Goal: Transaction & Acquisition: Purchase product/service

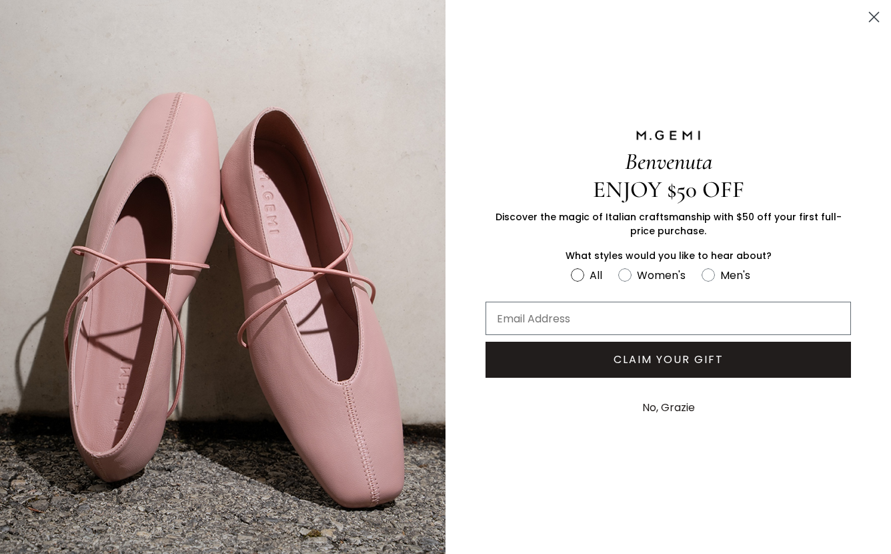
click at [617, 270] on label "All" at bounding box center [594, 277] width 47 height 22
click at [571, 266] on input "All" at bounding box center [570, 265] width 1 height 1
radio input "true"
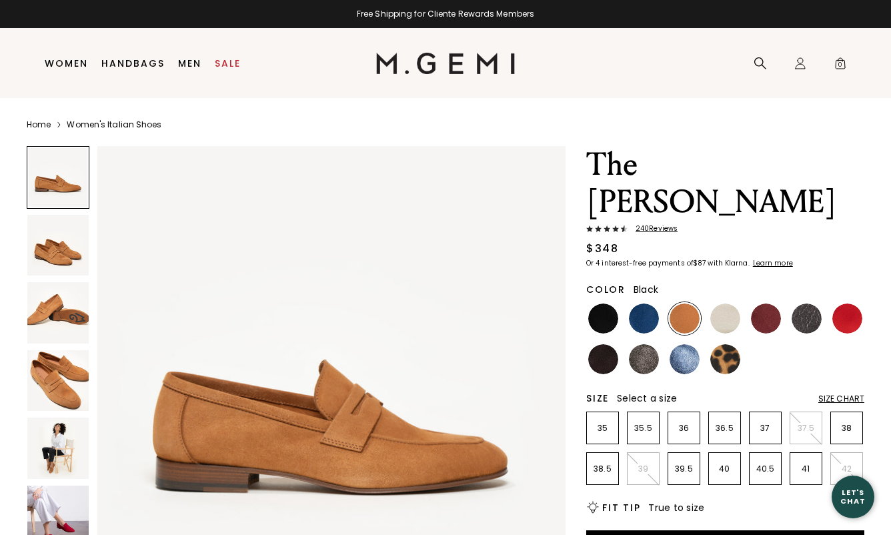
click at [597, 303] on img at bounding box center [603, 318] width 30 height 30
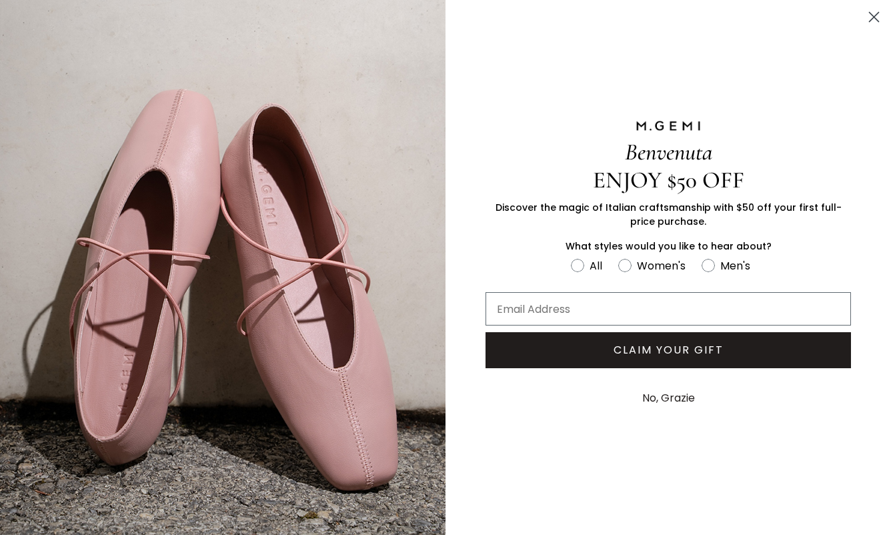
click at [877, 15] on circle "Close dialog" at bounding box center [874, 17] width 22 height 22
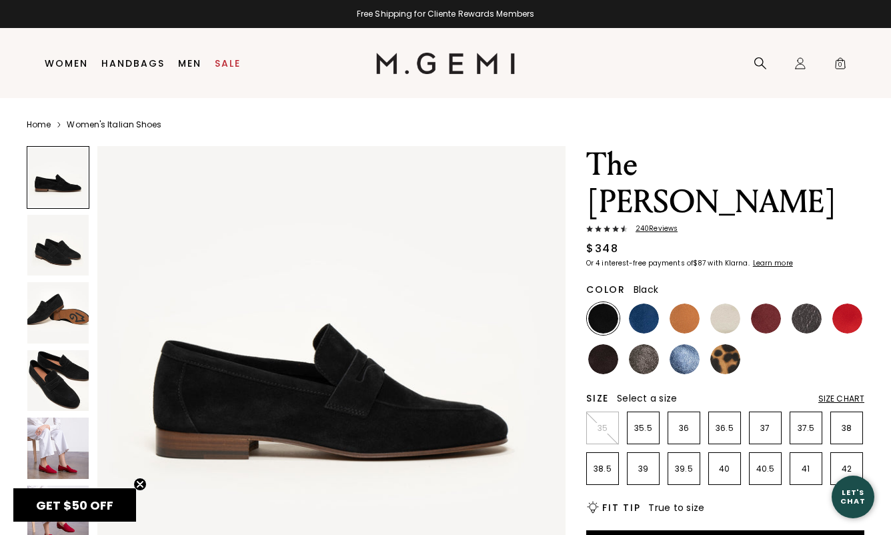
scroll to position [37, 0]
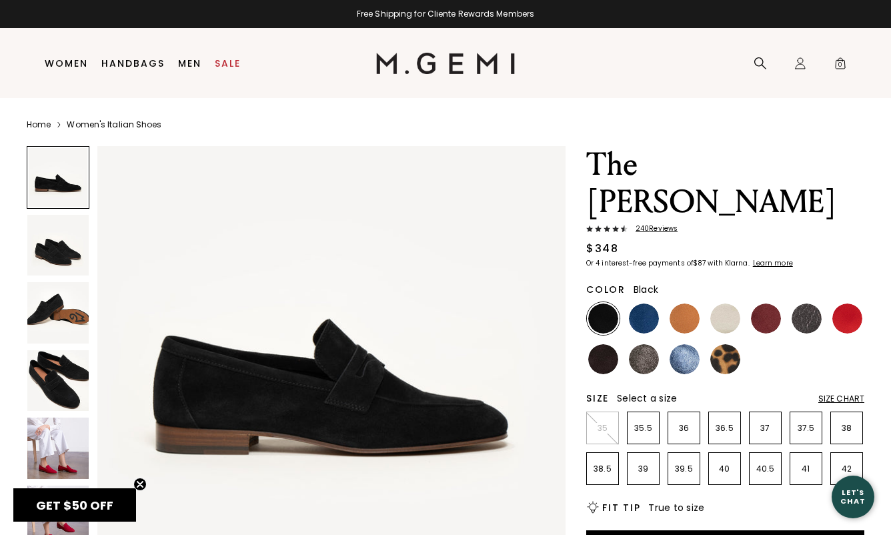
click at [67, 386] on img at bounding box center [57, 380] width 61 height 61
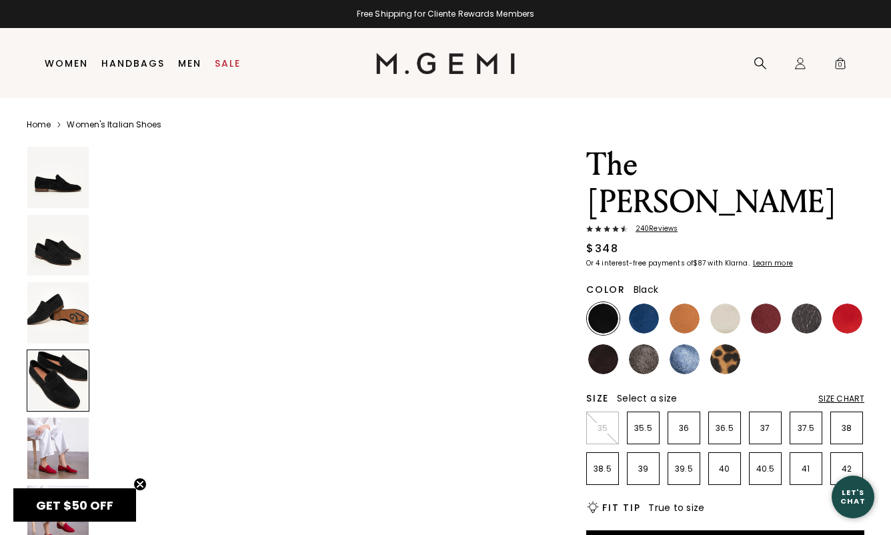
scroll to position [1509, 0]
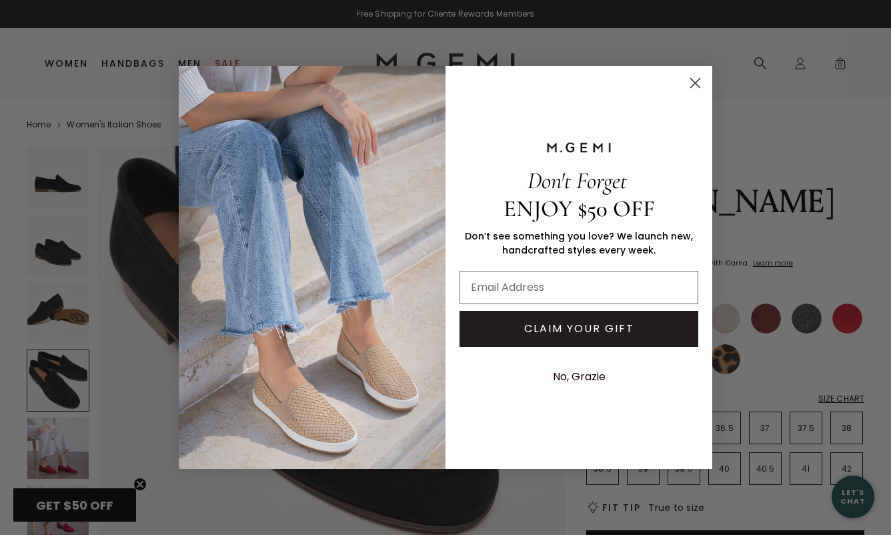
click at [694, 81] on icon "Close dialog" at bounding box center [695, 82] width 9 height 9
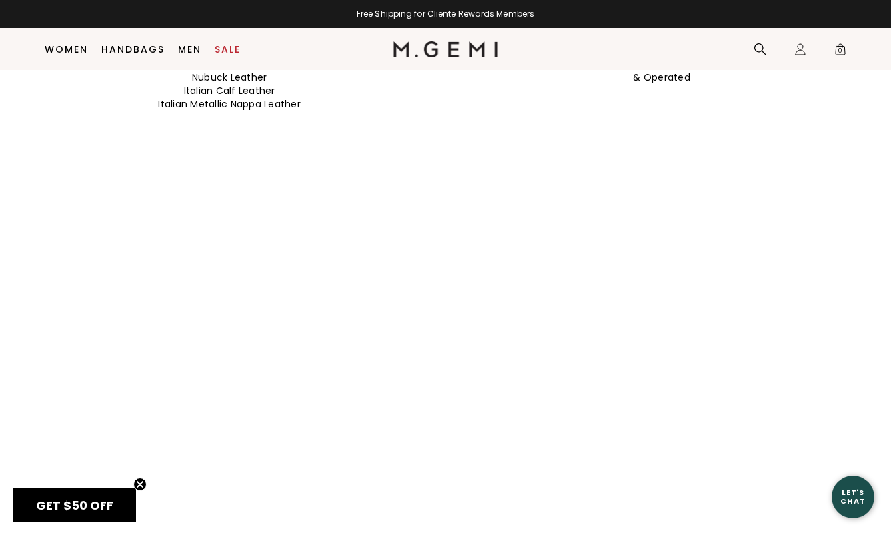
scroll to position [1547, 0]
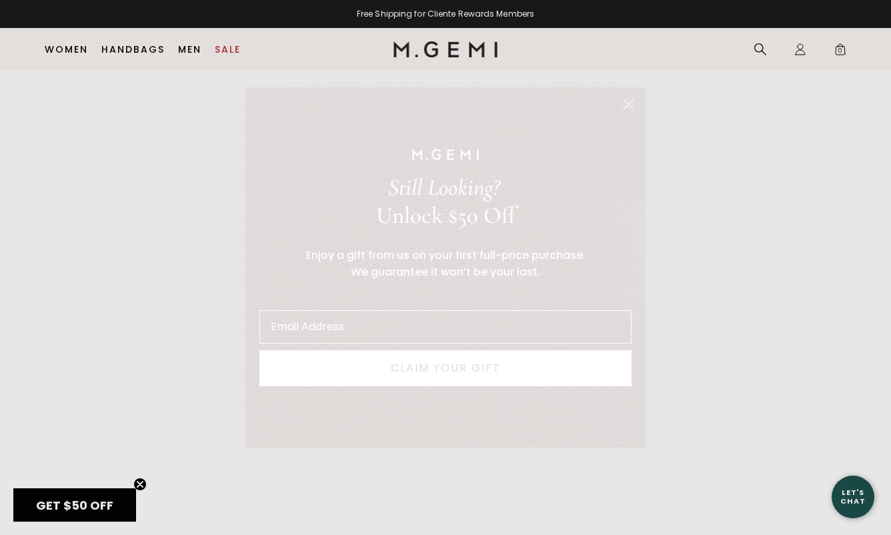
type input "gallagherdesign@mac.com"
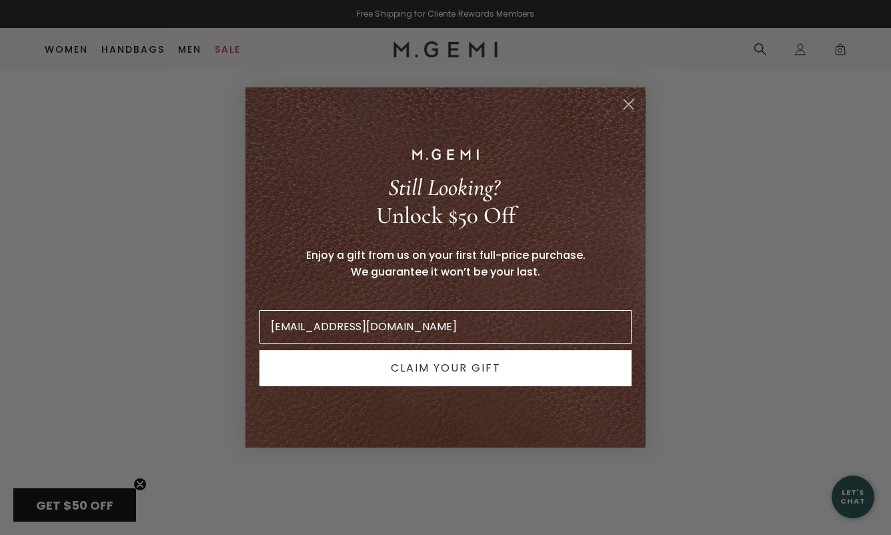
click at [406, 367] on button "CLAIM YOUR GIFT" at bounding box center [445, 368] width 372 height 36
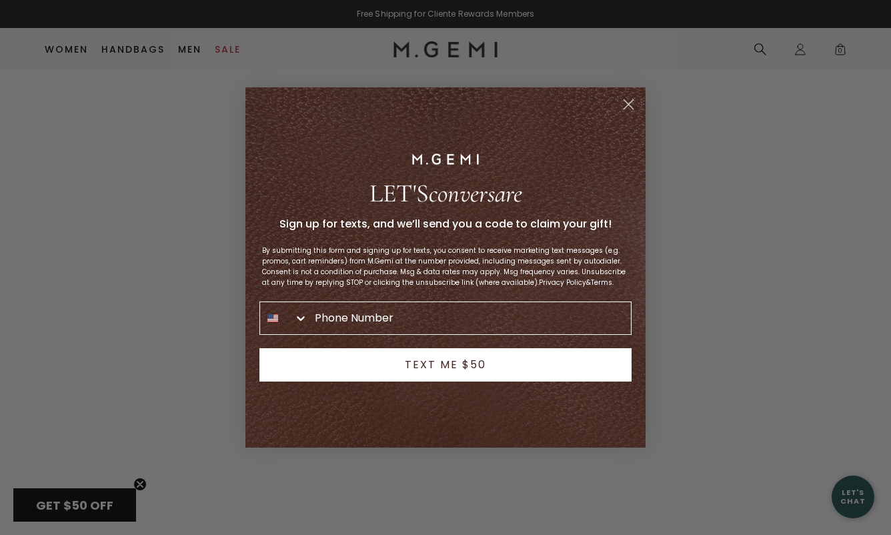
click at [628, 101] on circle "Close dialog" at bounding box center [629, 104] width 22 height 22
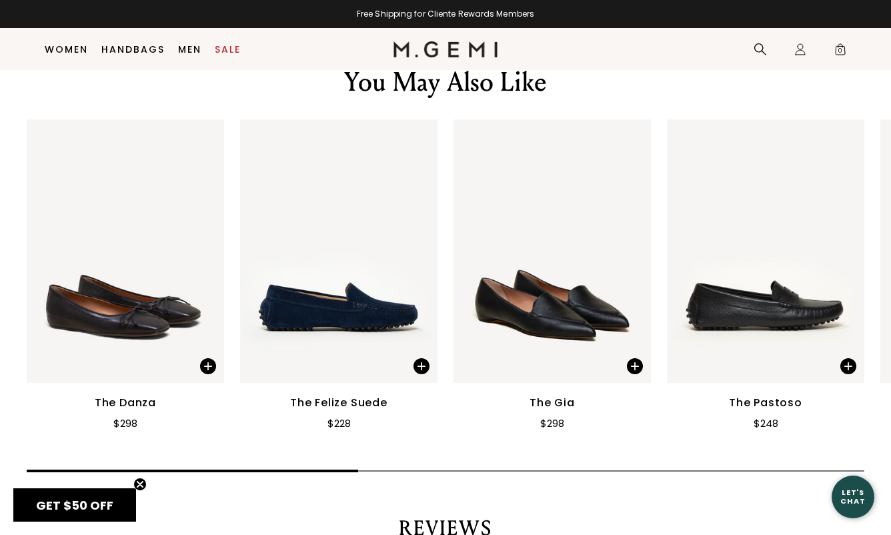
scroll to position [2043, 0]
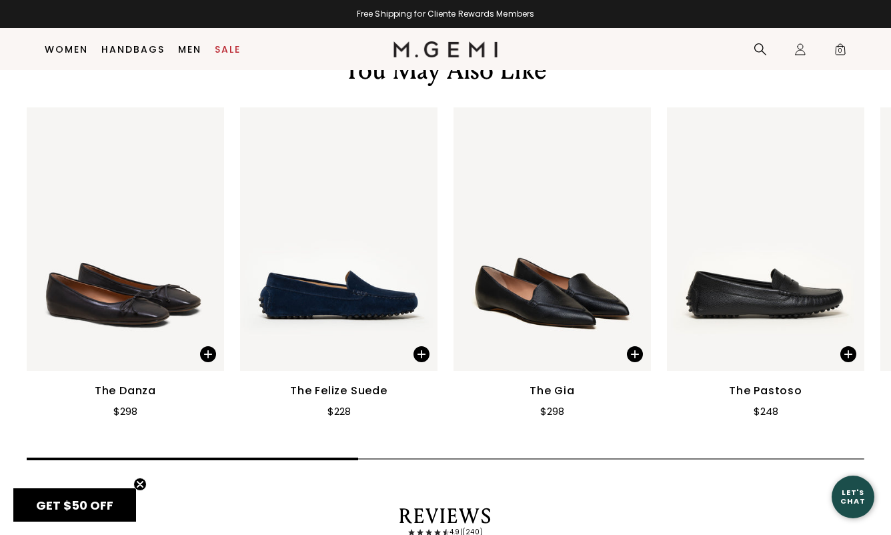
click at [370, 320] on img at bounding box center [338, 238] width 197 height 263
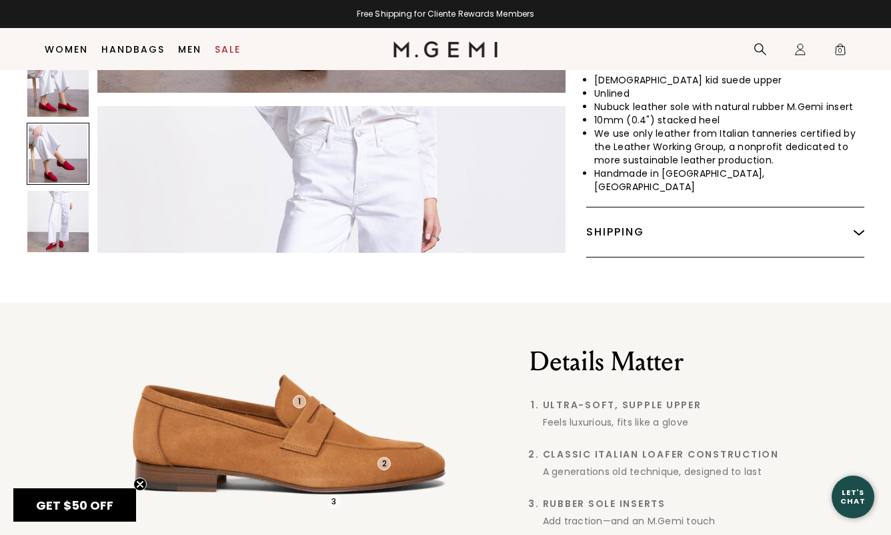
scroll to position [2561, 0]
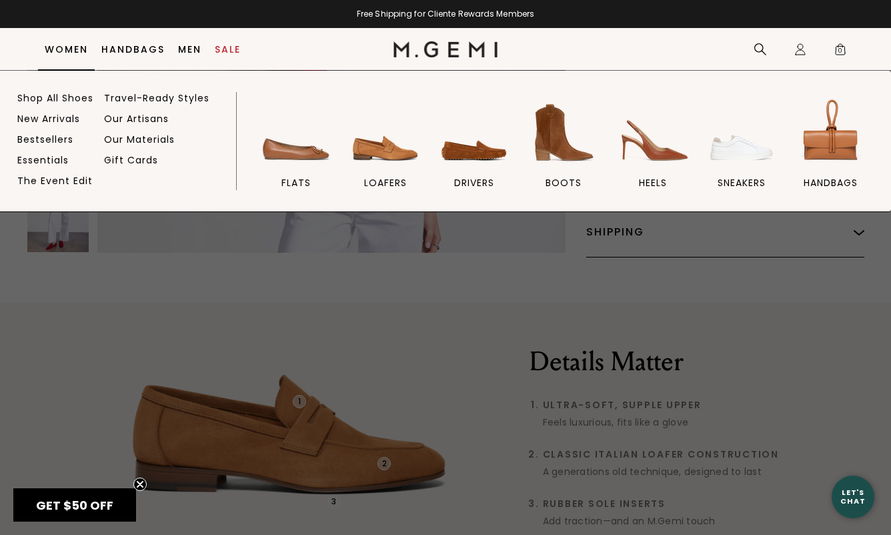
click at [75, 47] on link "Women" at bounding box center [66, 49] width 43 height 11
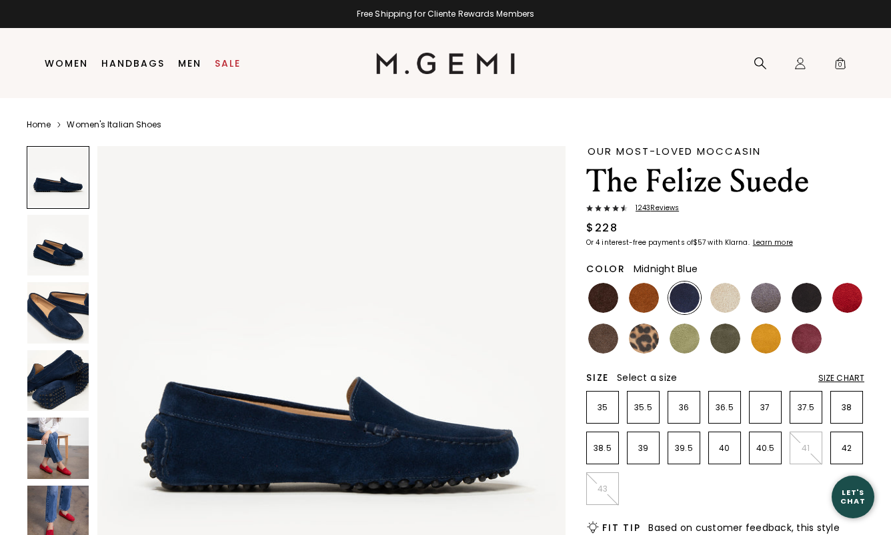
click at [64, 444] on img at bounding box center [57, 448] width 61 height 61
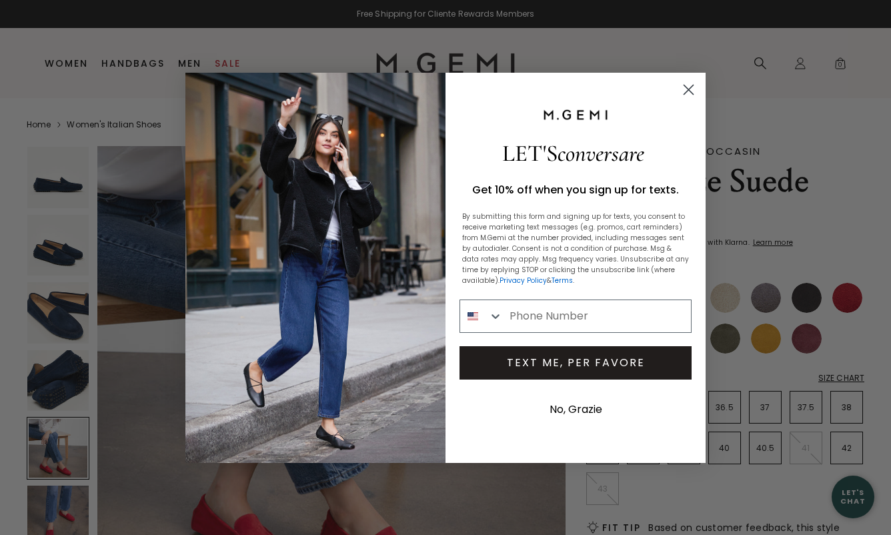
click at [686, 87] on icon "Close dialog" at bounding box center [688, 89] width 9 height 9
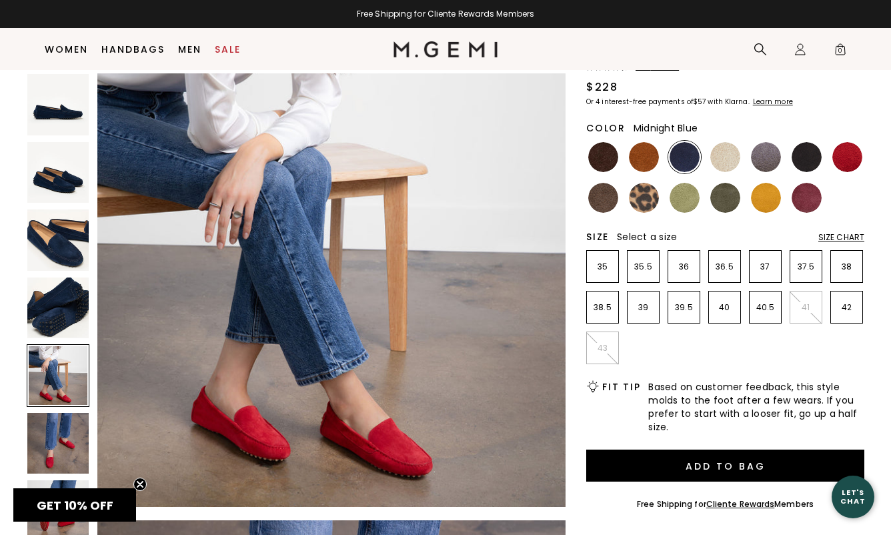
scroll to position [1971, 0]
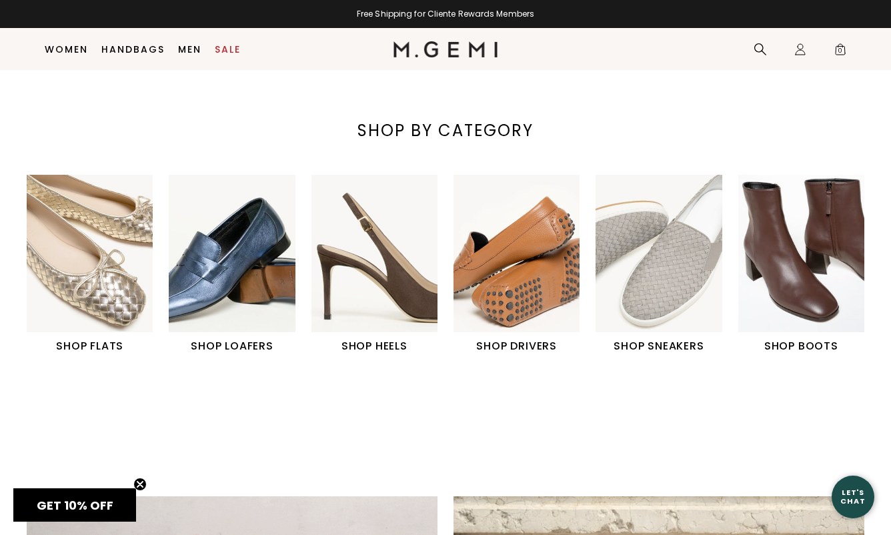
scroll to position [372, 0]
click at [240, 257] on img "2 / 6" at bounding box center [232, 254] width 126 height 158
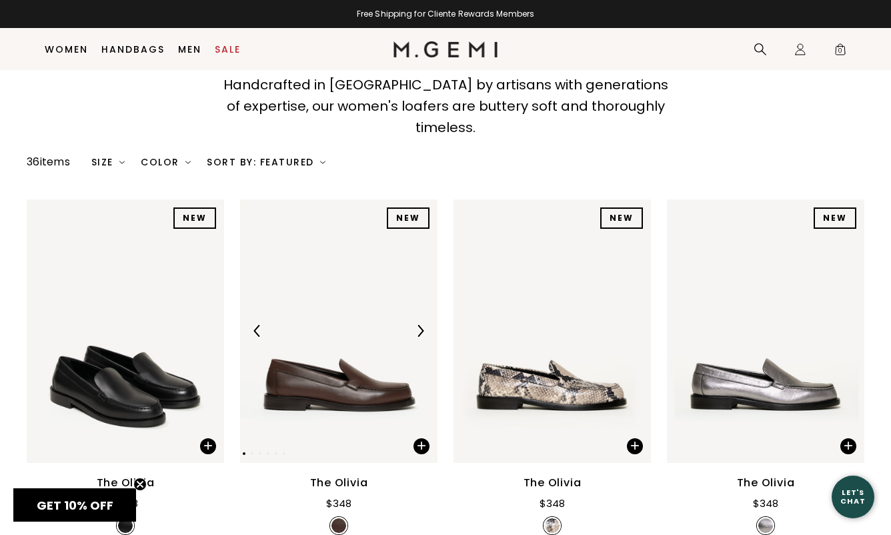
scroll to position [111, 0]
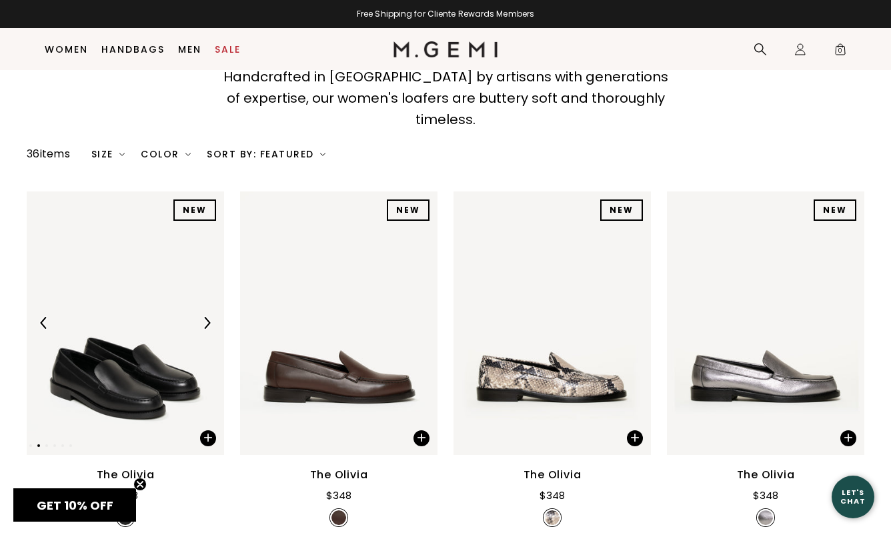
click at [133, 370] on img at bounding box center [125, 322] width 197 height 263
click at [329, 367] on img at bounding box center [338, 322] width 197 height 263
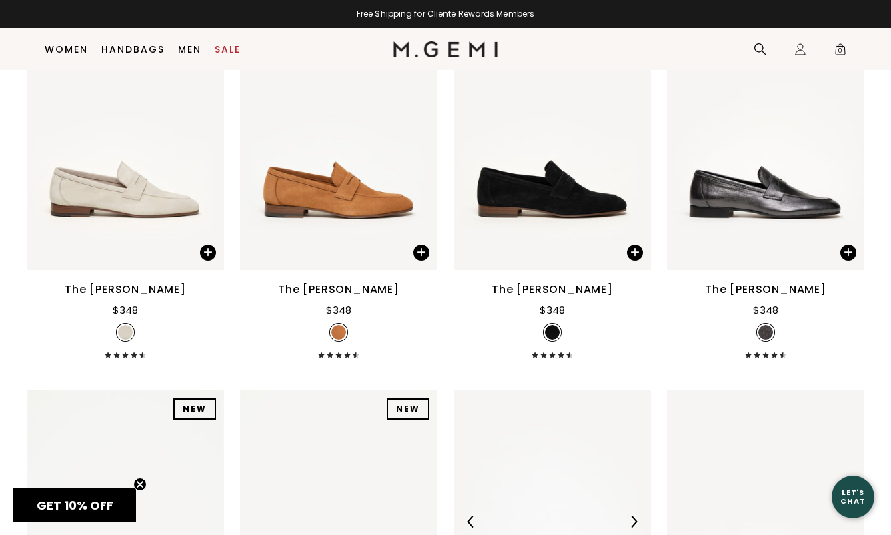
scroll to position [1343, 0]
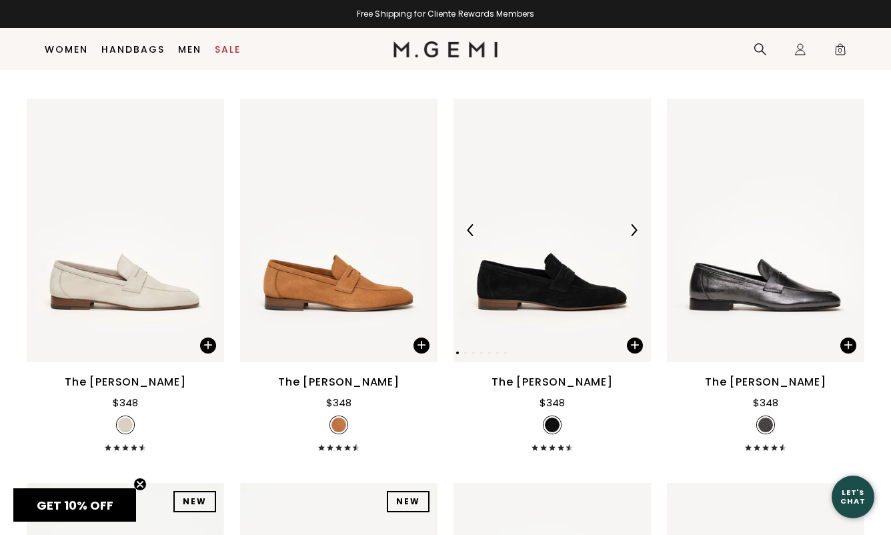
click at [525, 294] on img at bounding box center [552, 230] width 197 height 263
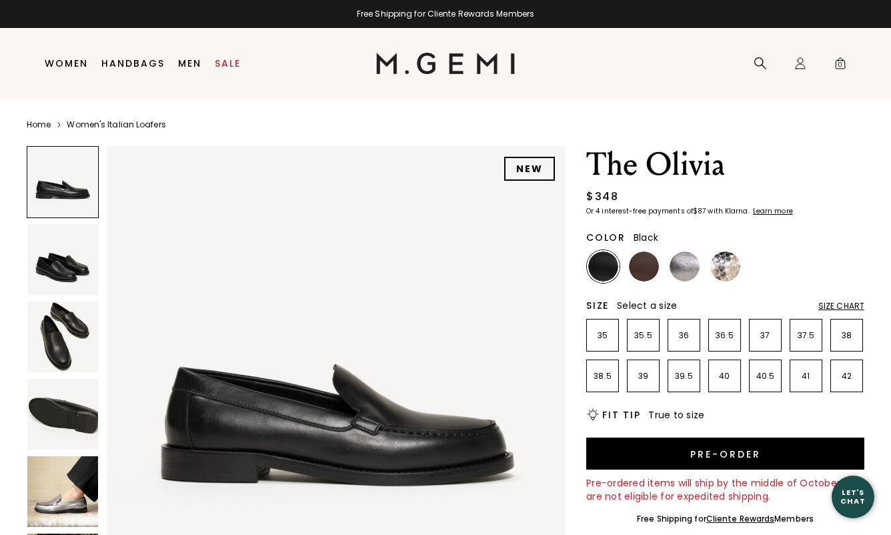
click at [56, 354] on img at bounding box center [62, 336] width 71 height 71
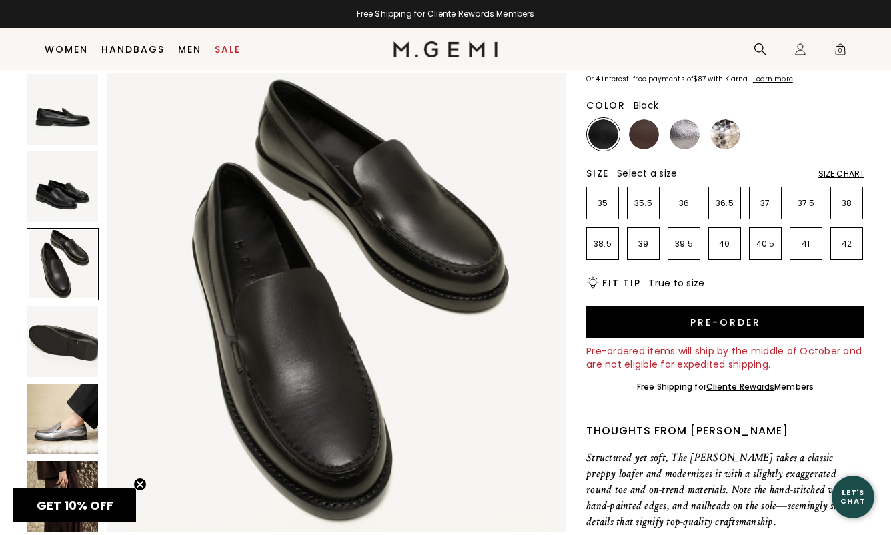
scroll to position [106, 0]
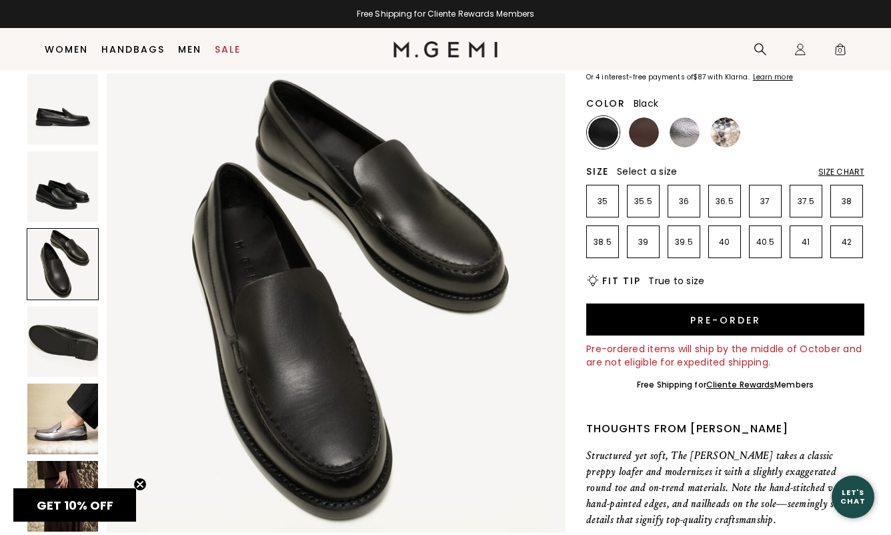
click at [51, 403] on img at bounding box center [62, 419] width 71 height 71
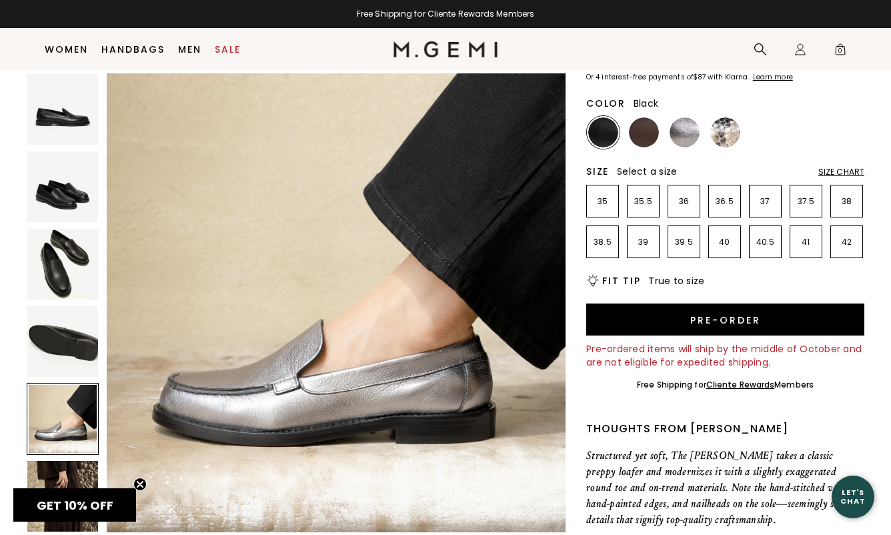
click at [55, 293] on img at bounding box center [62, 264] width 71 height 71
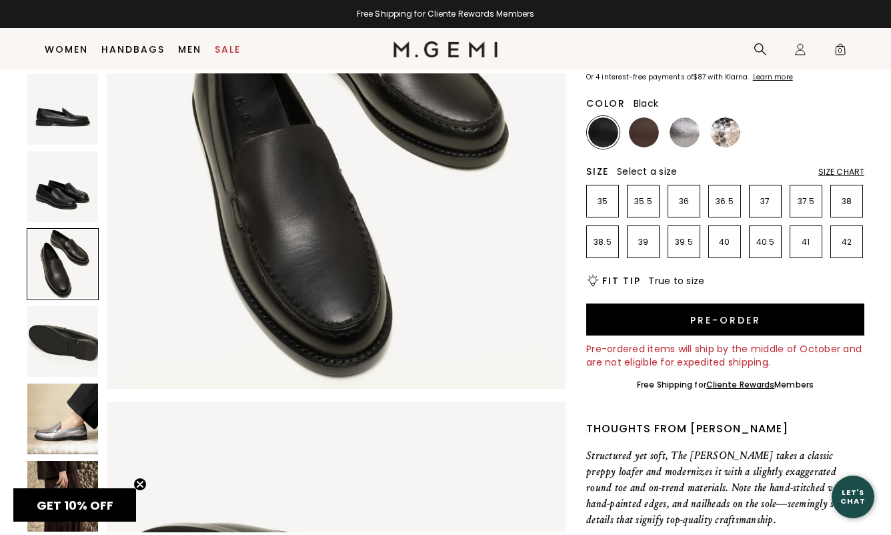
scroll to position [944, 0]
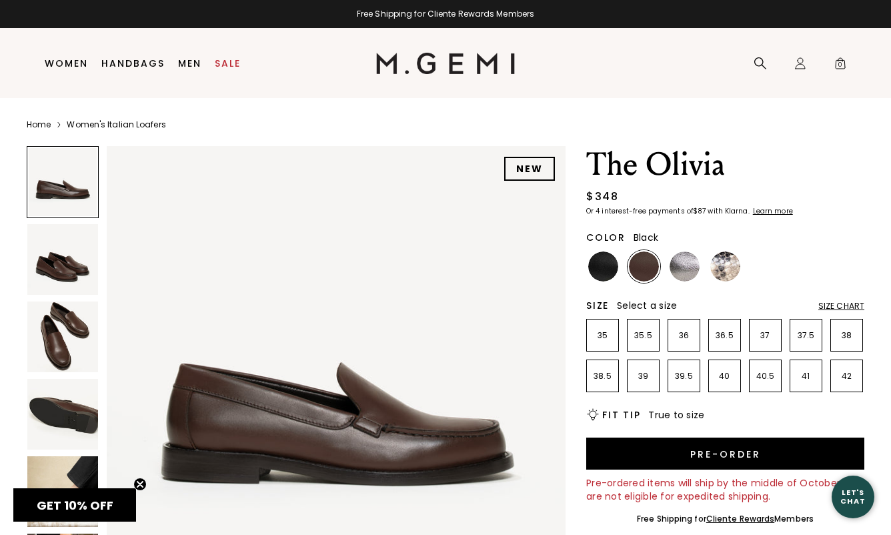
click at [596, 267] on img at bounding box center [603, 266] width 30 height 30
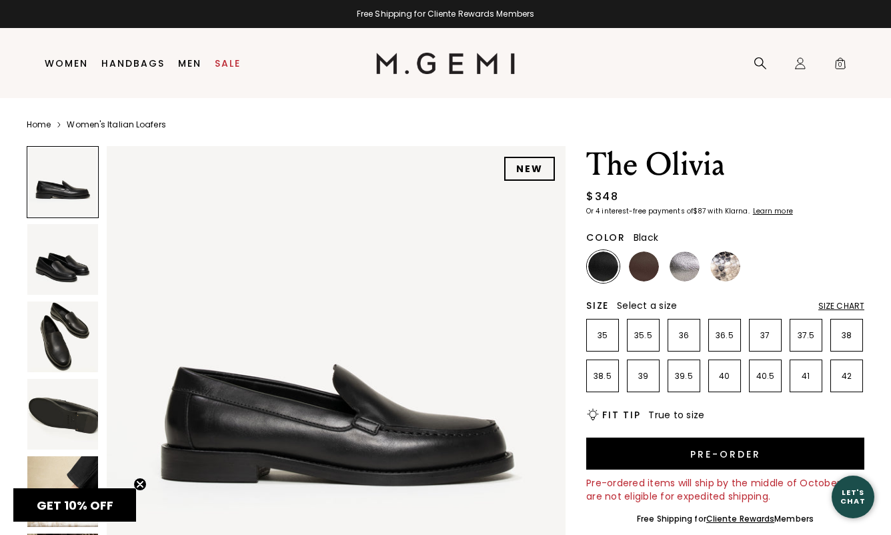
click at [52, 346] on img at bounding box center [62, 336] width 71 height 71
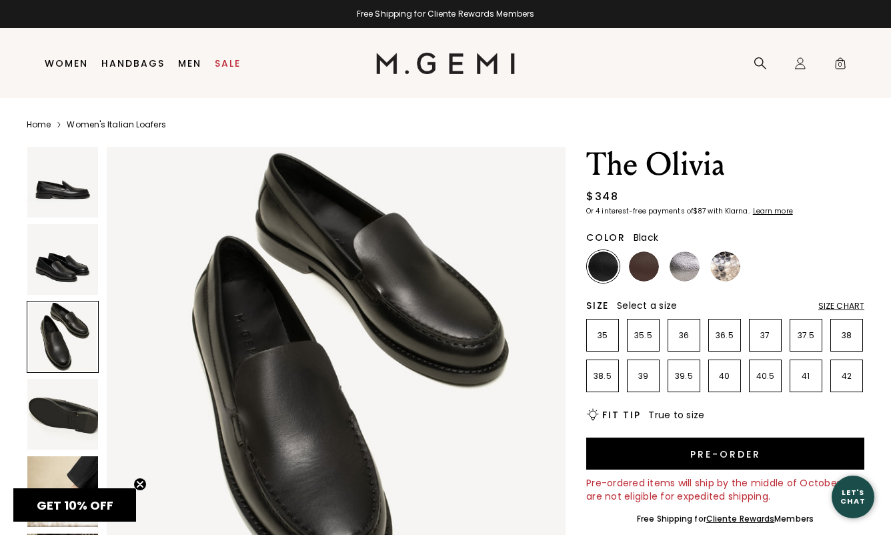
scroll to position [944, 0]
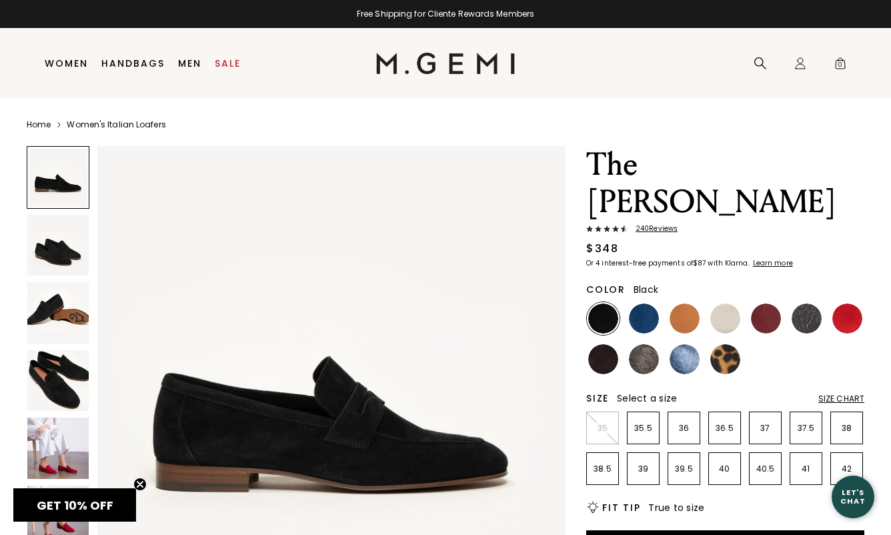
click at [46, 451] on img at bounding box center [57, 448] width 61 height 61
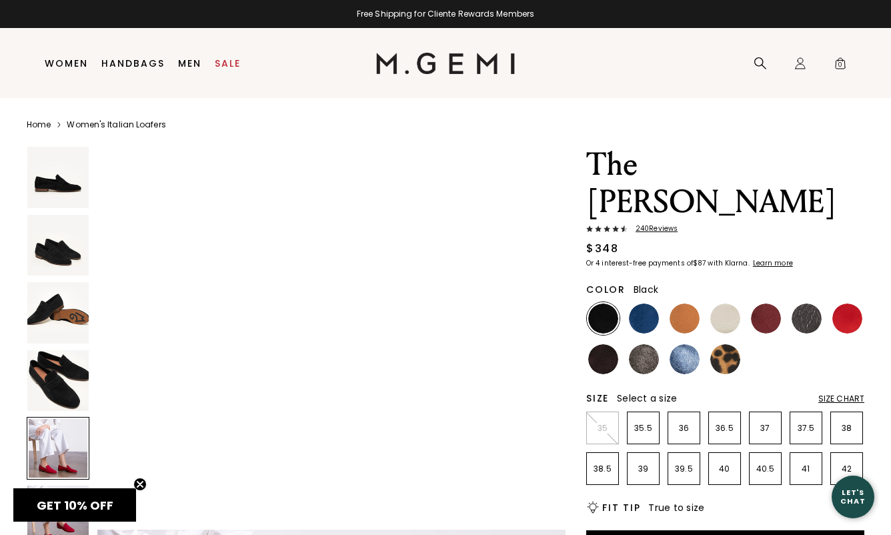
scroll to position [2082, 0]
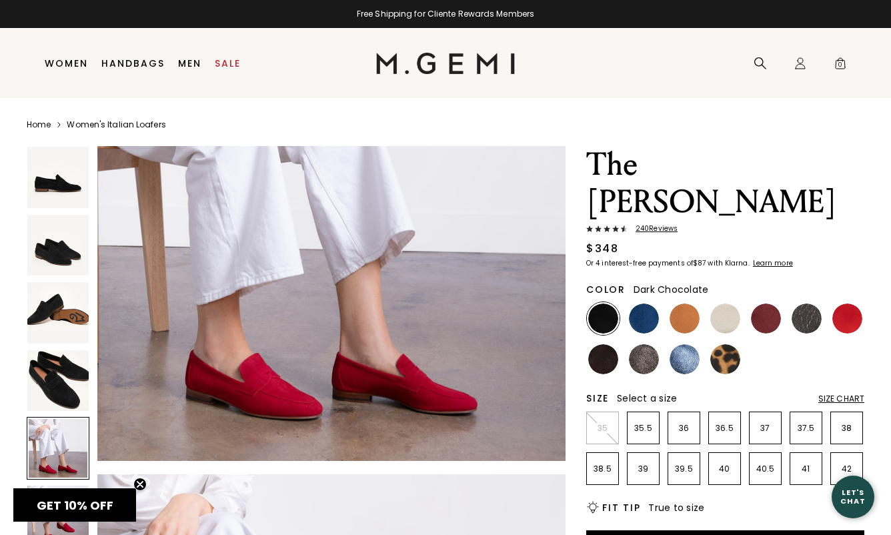
click at [606, 344] on img at bounding box center [603, 359] width 30 height 30
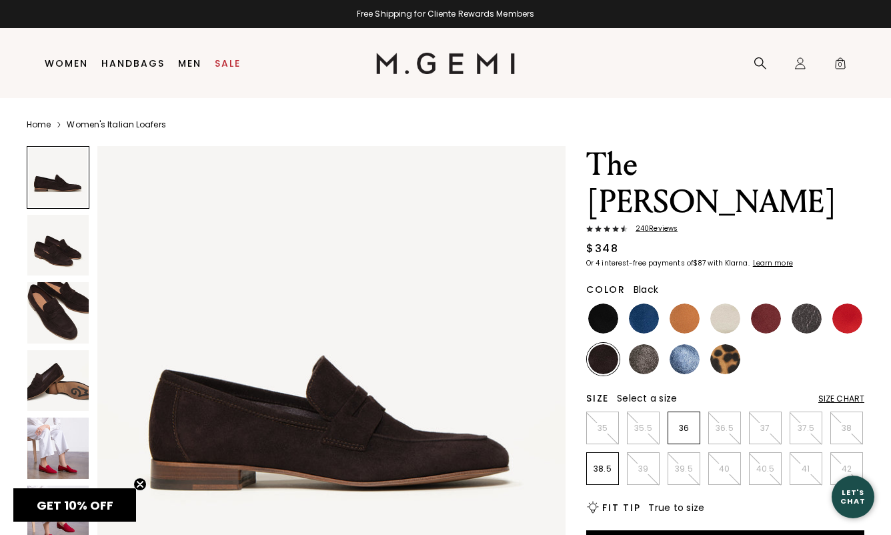
click at [605, 303] on img at bounding box center [603, 318] width 30 height 30
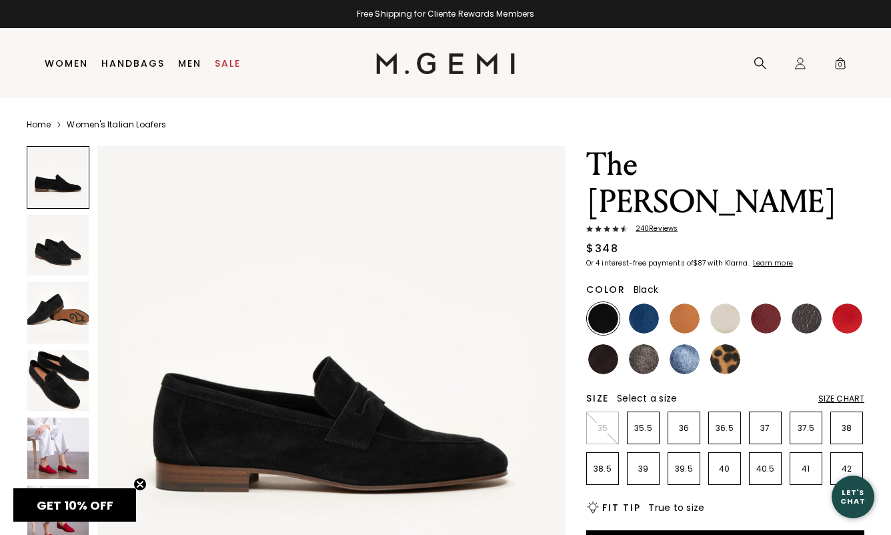
click at [53, 384] on img at bounding box center [57, 380] width 61 height 61
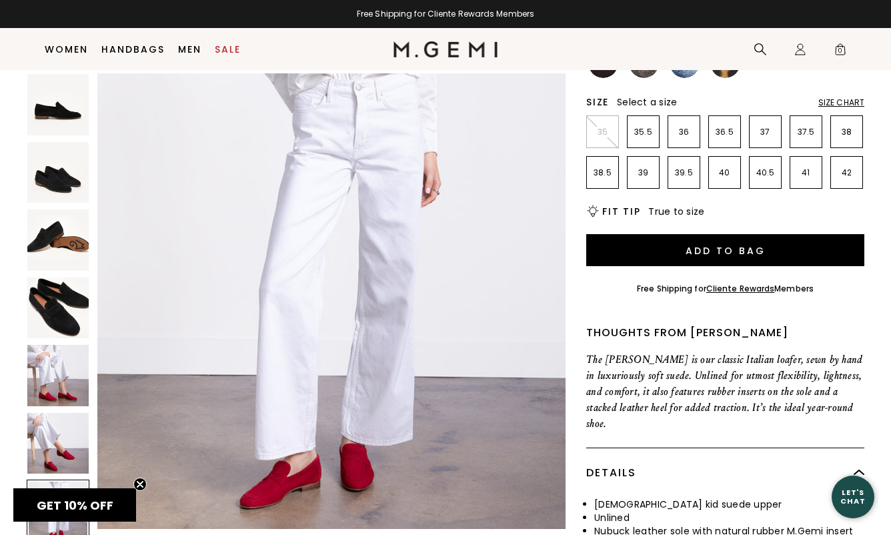
scroll to position [360, 0]
